Goal: Information Seeking & Learning: Learn about a topic

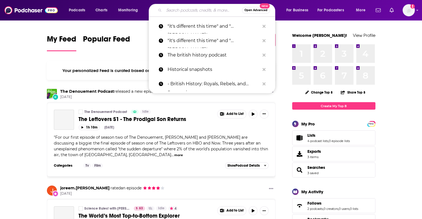
click at [176, 14] on input "Search podcasts, credits, & more..." at bounding box center [203, 10] width 78 height 9
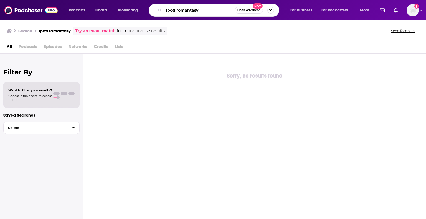
drag, startPoint x: 205, startPoint y: 11, endPoint x: 148, endPoint y: 10, distance: 57.2
click at [148, 10] on div "Podcasts Charts Monitoring lpotl romantasy Open Advanced New For Business For P…" at bounding box center [220, 10] width 310 height 13
type input "last podcast on the left romantasy"
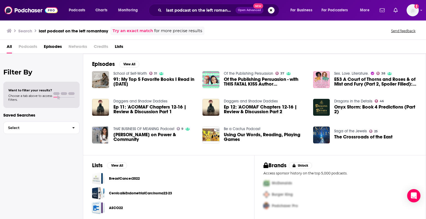
scroll to position [0, 0]
click at [270, 9] on button "Search podcasts, credits, & more..." at bounding box center [271, 10] width 7 height 7
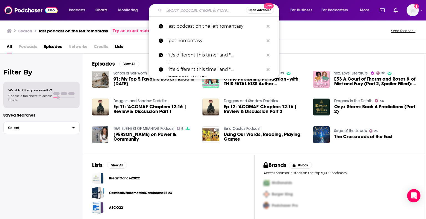
scroll to position [0, 0]
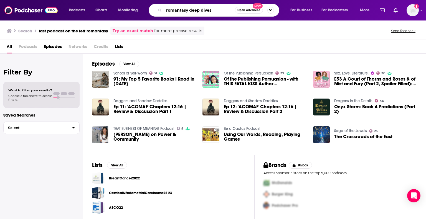
type input "romantasy deep dives"
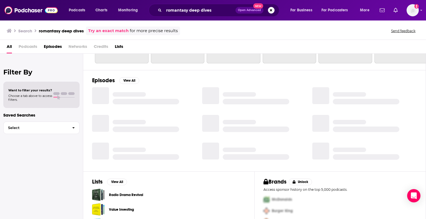
scroll to position [78, 0]
